Goal: Task Accomplishment & Management: Use online tool/utility

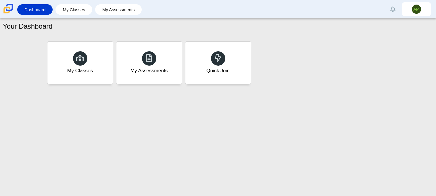
click at [331, 82] on div "My Classes My Assessments Quick Join" at bounding box center [218, 63] width 345 height 46
click at [153, 61] on div at bounding box center [149, 58] width 15 height 15
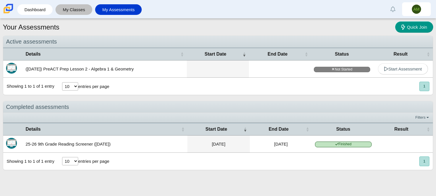
click at [80, 10] on link "My Classes" at bounding box center [73, 9] width 31 height 11
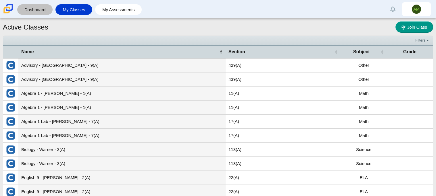
click at [40, 9] on link "Dashboard" at bounding box center [35, 9] width 30 height 11
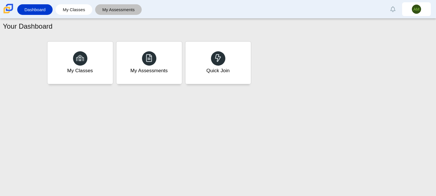
click at [123, 12] on link "My Assessments" at bounding box center [118, 9] width 41 height 11
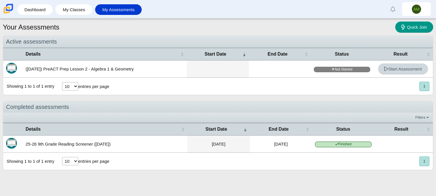
click at [394, 70] on span "Start Assessment" at bounding box center [403, 69] width 38 height 5
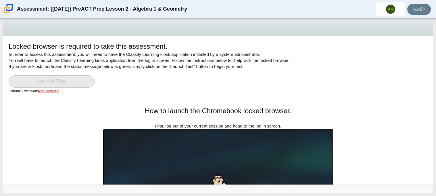
click at [434, 131] on div "Locked browser is required to take this assessment. In order to access this ass…" at bounding box center [218, 108] width 436 height 178
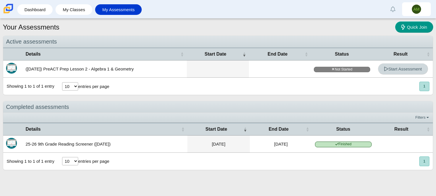
click at [402, 67] on span "Start Assessment" at bounding box center [403, 69] width 38 height 5
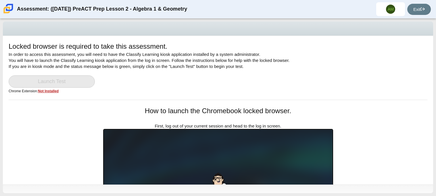
click at [47, 79] on link "Launch Test" at bounding box center [52, 82] width 86 height 12
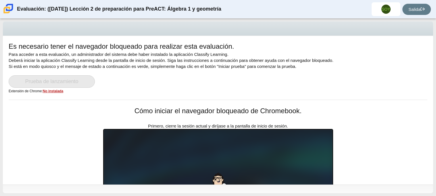
click at [366, 53] on div "Es necesario tener el navegador bloqueado para realizar esta evaluación. Para a…" at bounding box center [218, 71] width 418 height 58
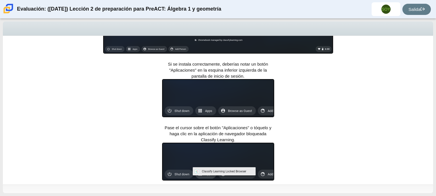
scroll to position [209, 0]
